Goal: Task Accomplishment & Management: Use online tool/utility

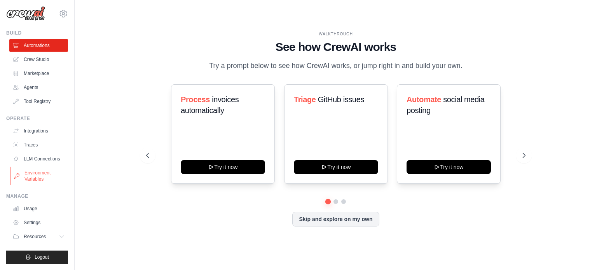
scroll to position [9, 0]
click at [59, 235] on icon at bounding box center [62, 237] width 6 height 6
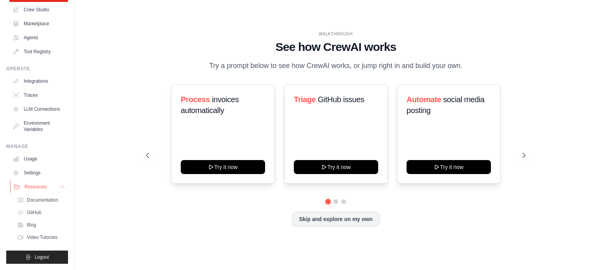
scroll to position [58, 0]
click at [52, 185] on button "Resources" at bounding box center [39, 187] width 59 height 12
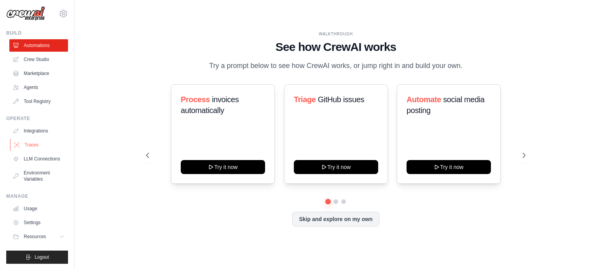
scroll to position [0, 0]
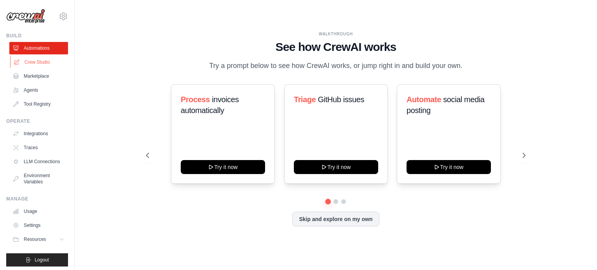
click at [37, 64] on link "Crew Studio" at bounding box center [39, 62] width 59 height 12
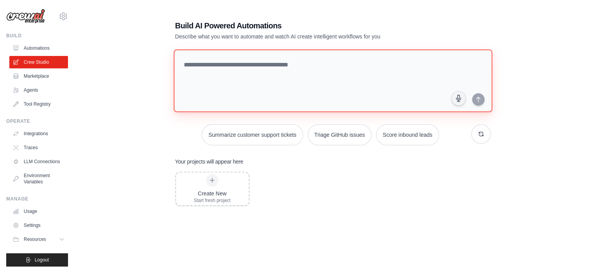
click at [208, 70] on textarea at bounding box center [332, 80] width 319 height 63
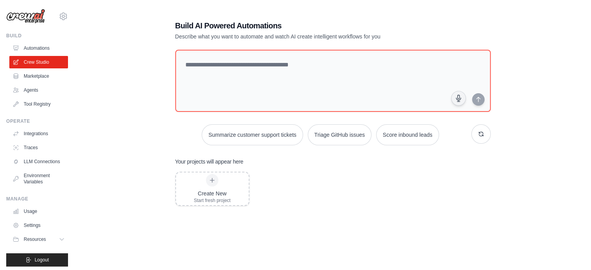
click at [153, 75] on div "Build AI Powered Automations Describe what you want to automate and watch AI cr…" at bounding box center [333, 158] width 492 height 301
click at [37, 78] on link "Marketplace" at bounding box center [39, 76] width 59 height 12
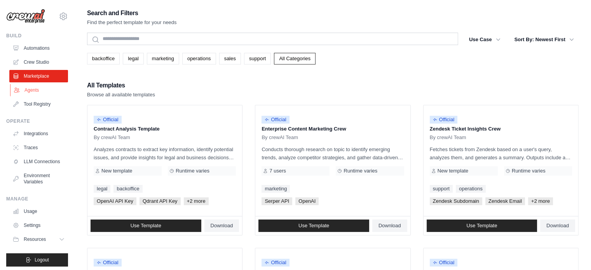
click at [40, 92] on link "Agents" at bounding box center [39, 90] width 59 height 12
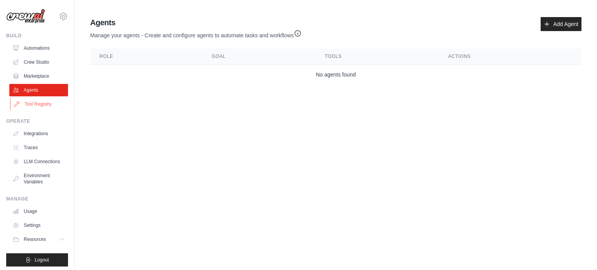
click at [38, 101] on link "Tool Registry" at bounding box center [39, 104] width 59 height 12
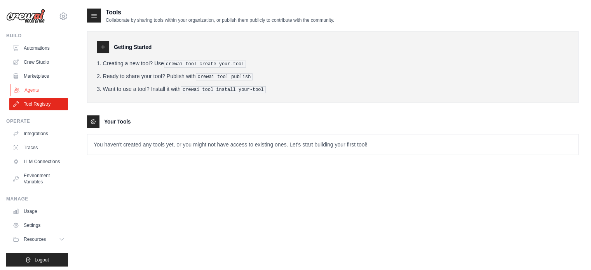
click at [39, 89] on link "Agents" at bounding box center [39, 90] width 59 height 12
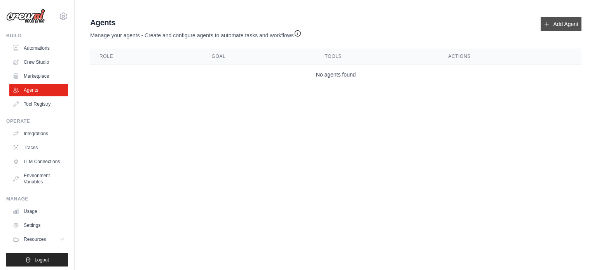
click at [574, 24] on link "Add Agent" at bounding box center [560, 24] width 41 height 14
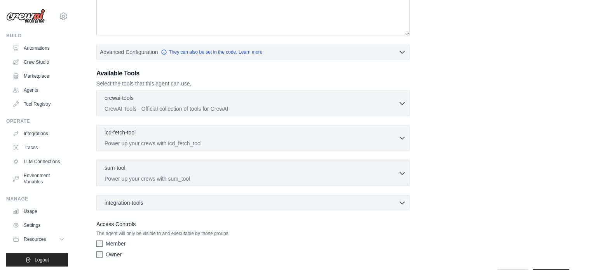
scroll to position [180, 0]
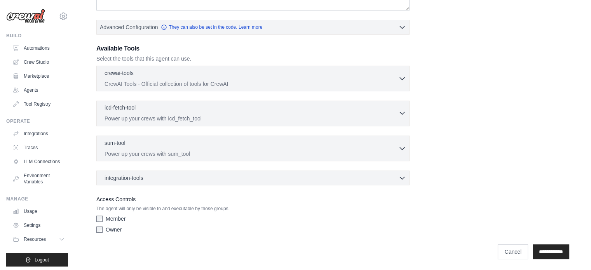
click at [334, 115] on p "Power up your crews with icd_fetch_tool" at bounding box center [252, 119] width 294 height 8
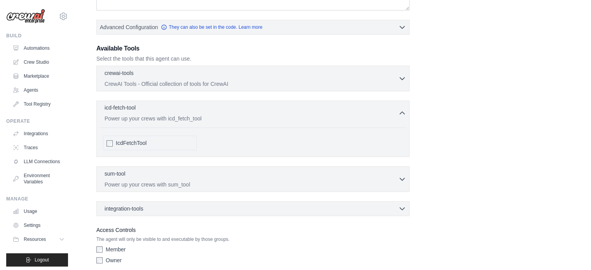
click at [333, 115] on p "Power up your crews with icd_fetch_tool" at bounding box center [252, 119] width 294 height 8
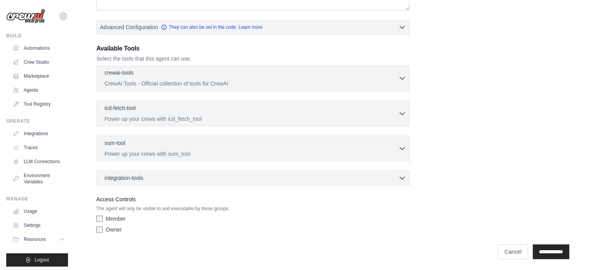
click at [335, 85] on p "CrewAI Tools - Official collection of tools for CrewAI" at bounding box center [252, 84] width 294 height 8
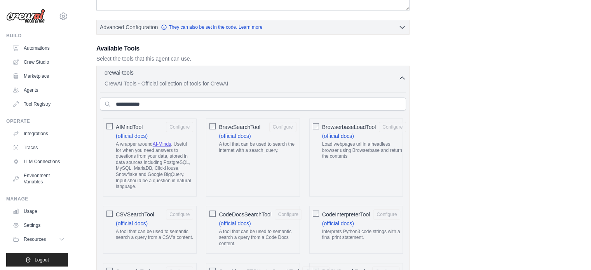
click at [335, 85] on p "CrewAI Tools - Official collection of tools for CrewAI" at bounding box center [252, 84] width 294 height 8
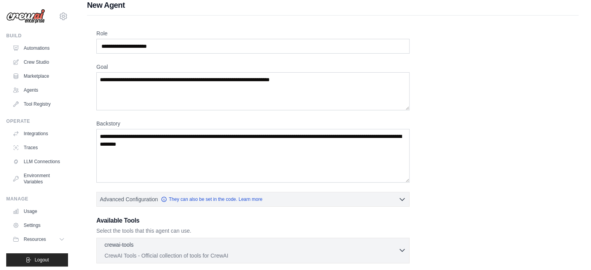
scroll to position [0, 0]
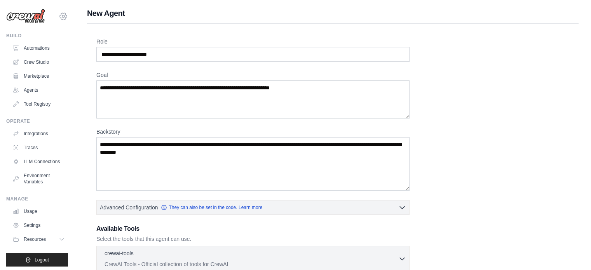
click at [59, 16] on icon at bounding box center [63, 16] width 9 height 9
click at [89, 12] on h1 "New Agent" at bounding box center [333, 13] width 492 height 11
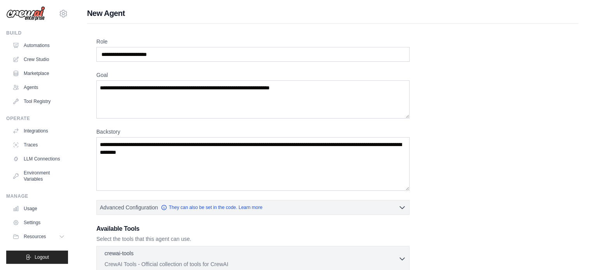
click at [503, 114] on div "Role Goal Backstory Advanced Configuration They can also be set in the code. Le…" at bounding box center [332, 227] width 473 height 379
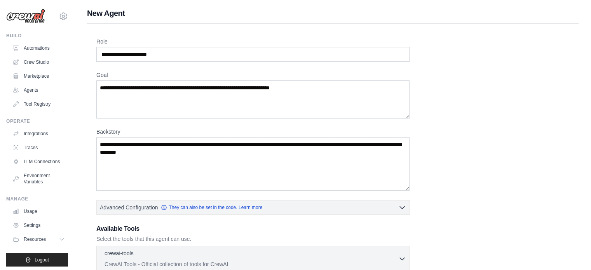
click at [505, 130] on div "Role Goal Backstory Advanced Configuration They can also be set in the code. Le…" at bounding box center [332, 227] width 473 height 379
click at [481, 151] on div "Role Goal Backstory Advanced Configuration They can also be set in the code. Le…" at bounding box center [332, 227] width 473 height 379
click at [482, 85] on div "Role Goal Backstory Advanced Configuration They can also be set in the code. Le…" at bounding box center [332, 227] width 473 height 379
click at [36, 133] on link "Integrations" at bounding box center [39, 133] width 59 height 12
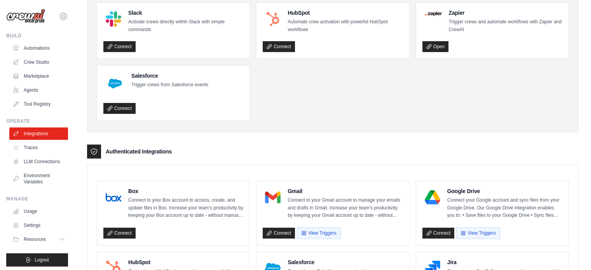
scroll to position [194, 0]
